Goal: Find specific page/section: Find specific page/section

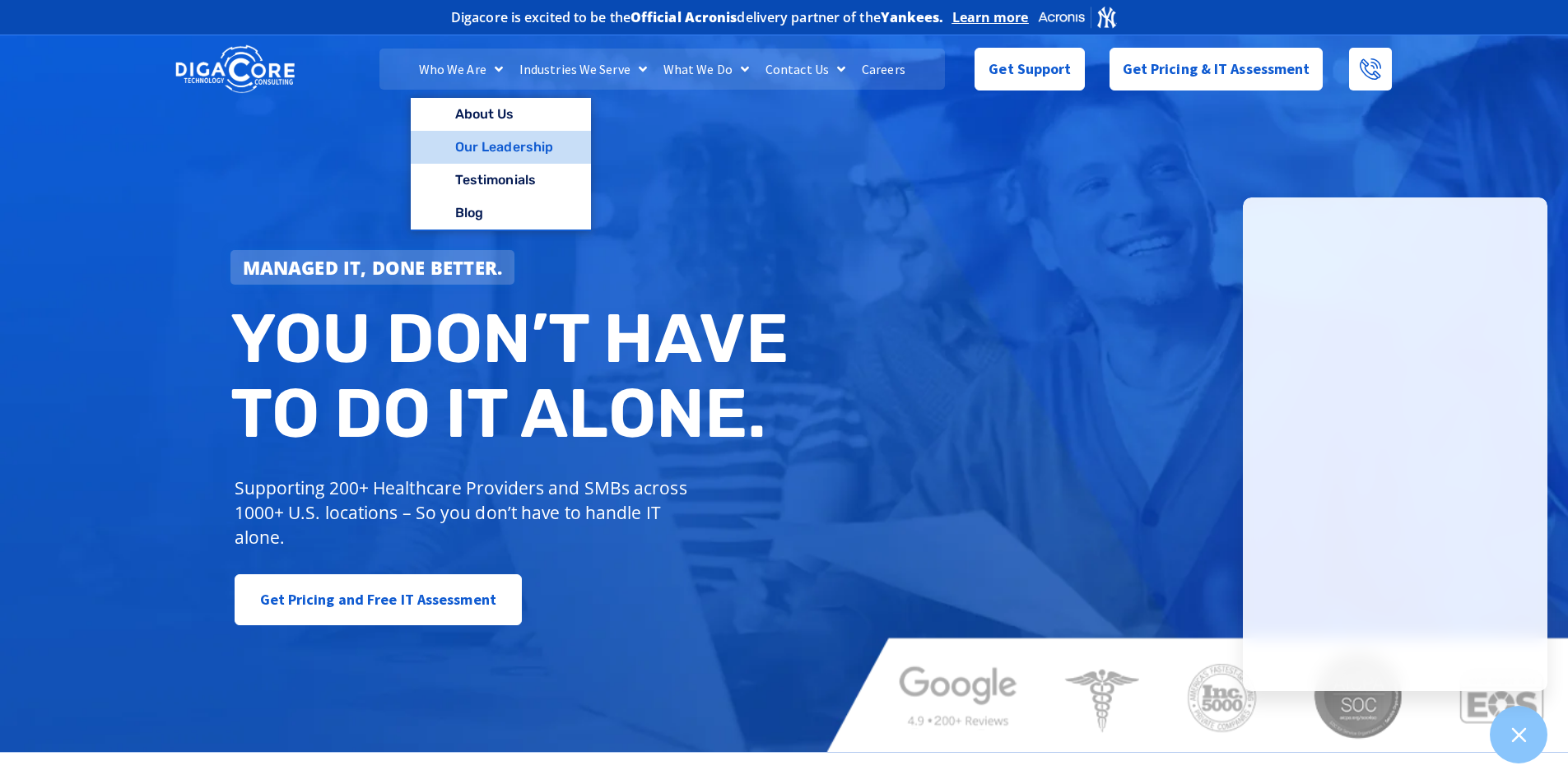
click at [483, 152] on link "Our Leadership" at bounding box center [500, 147] width 181 height 33
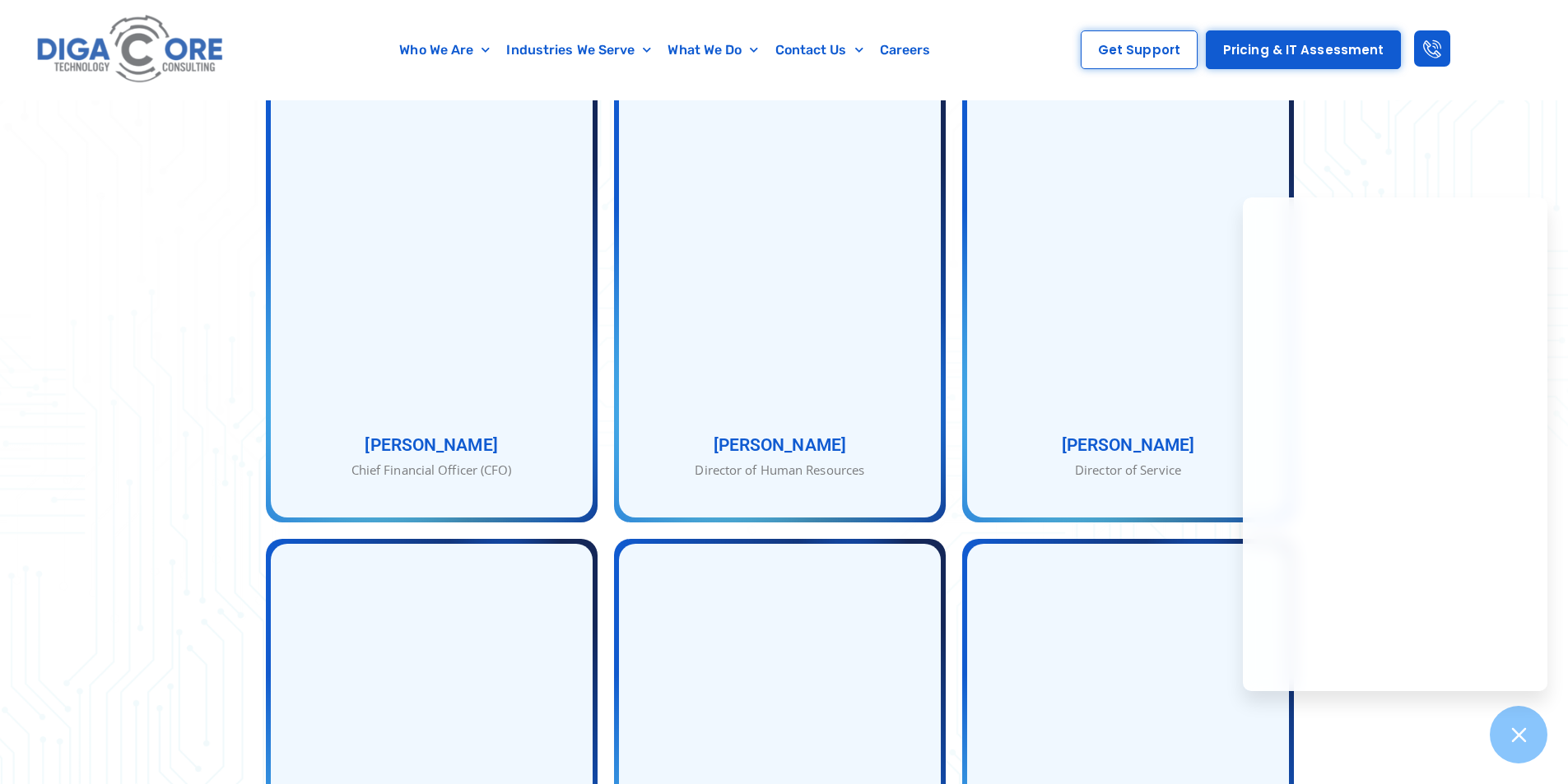
scroll to position [905, 0]
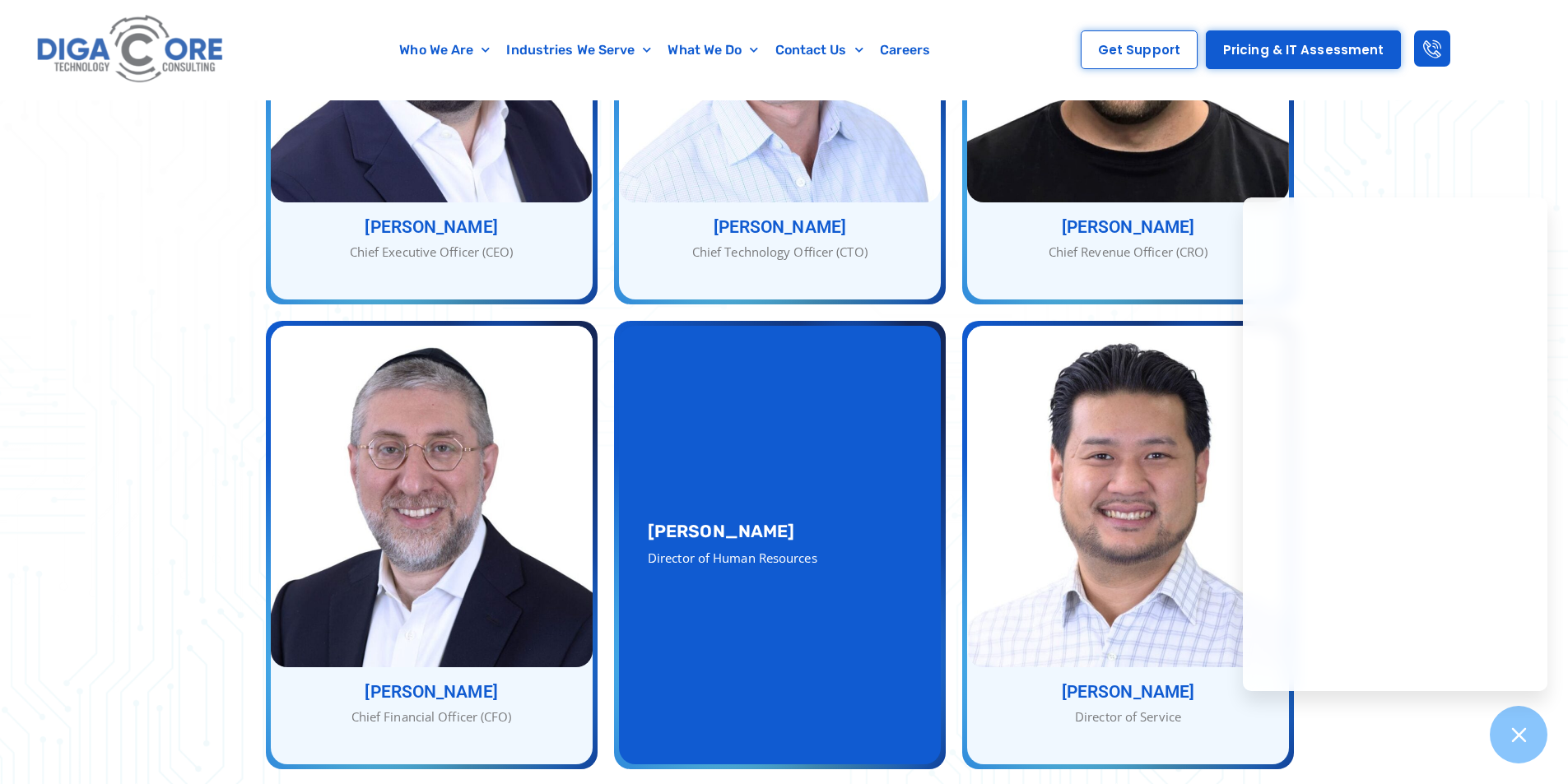
click at [855, 522] on h3 "Dena Jacob" at bounding box center [780, 530] width 264 height 17
click at [771, 444] on div "Dena Jacob Director of Human Resources" at bounding box center [780, 545] width 322 height 439
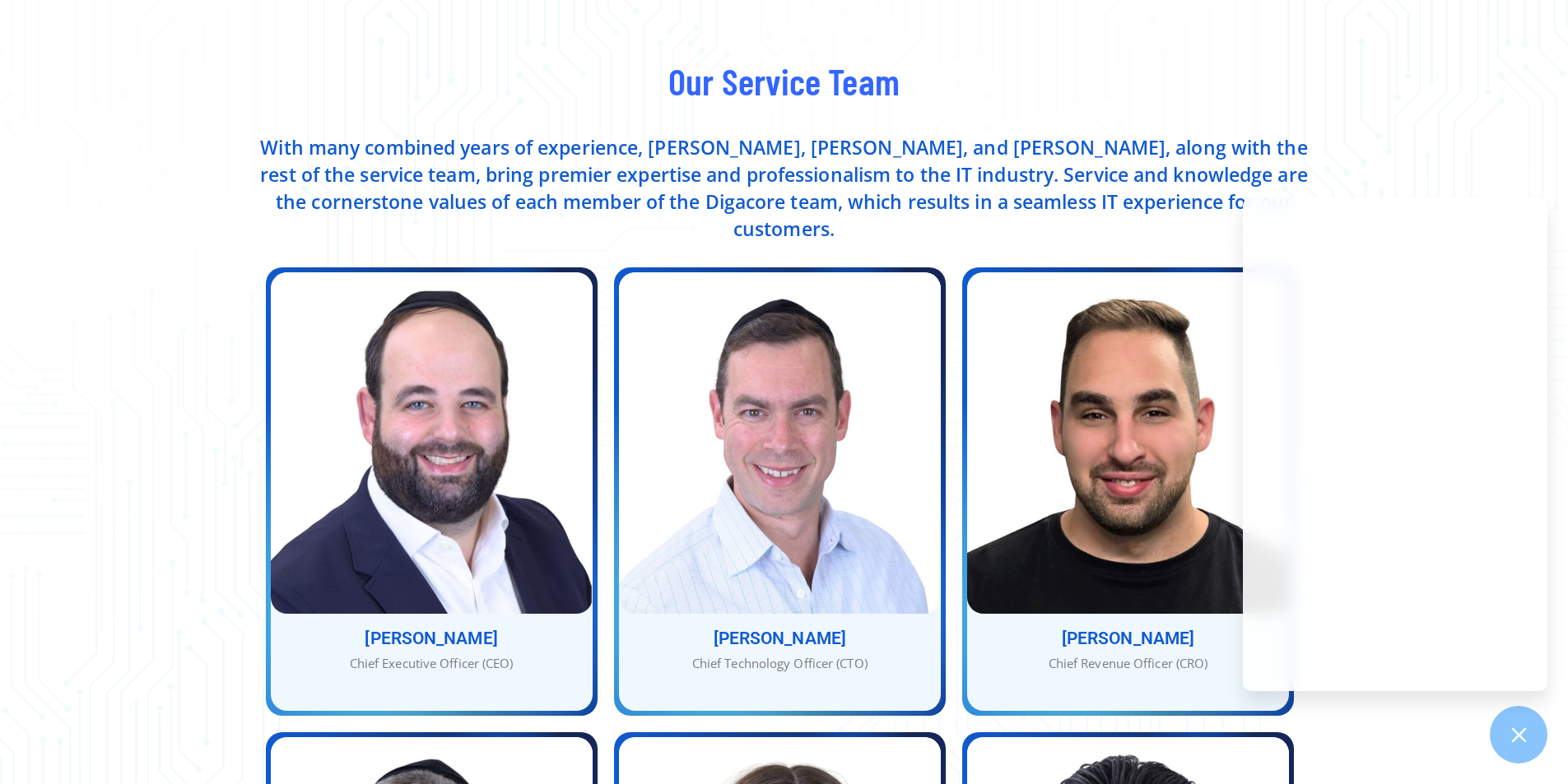
scroll to position [0, 0]
